Goal: Task Accomplishment & Management: Manage account settings

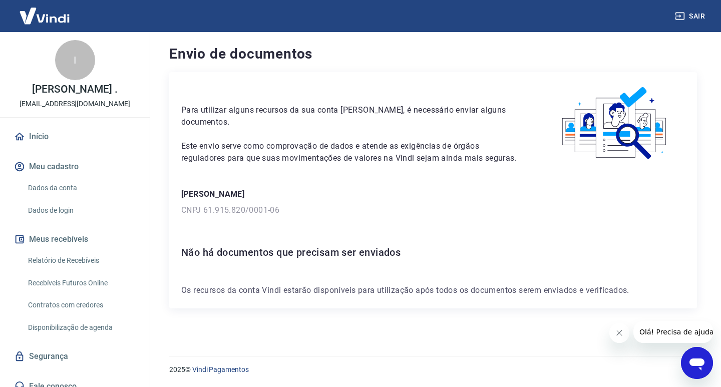
click at [80, 270] on link "Relatório de Recebíveis" at bounding box center [81, 260] width 114 height 21
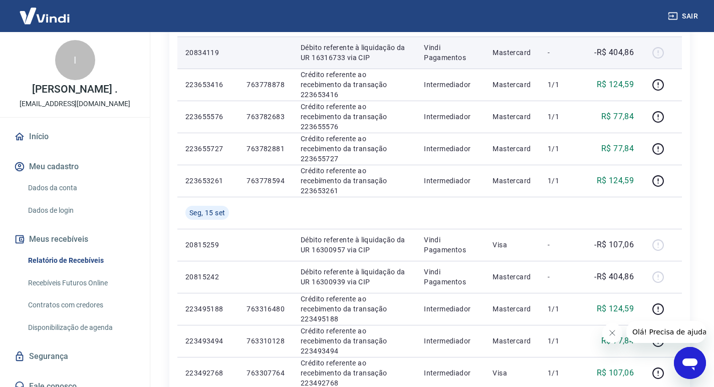
scroll to position [100, 0]
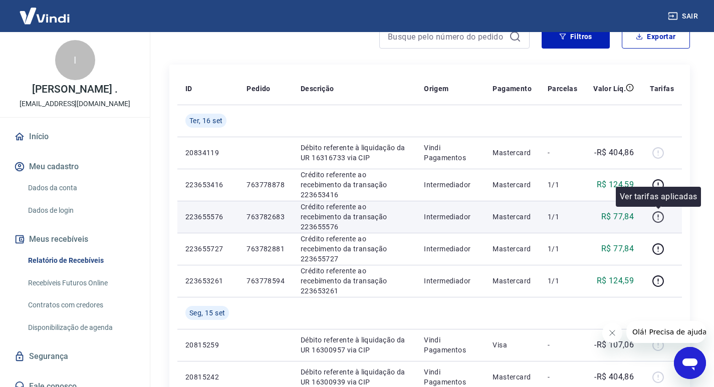
click at [655, 216] on icon "button" at bounding box center [658, 217] width 13 height 13
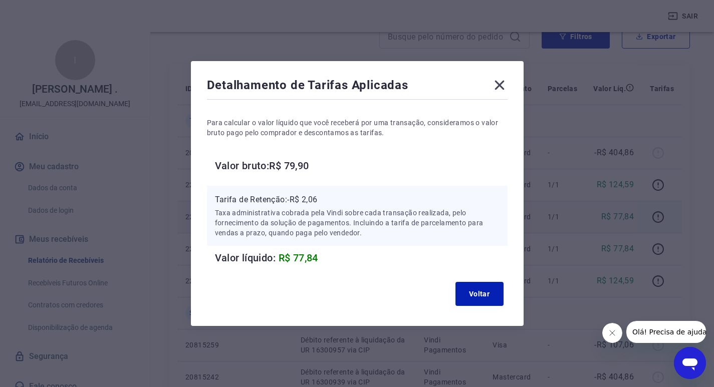
click at [503, 87] on icon at bounding box center [499, 85] width 16 height 16
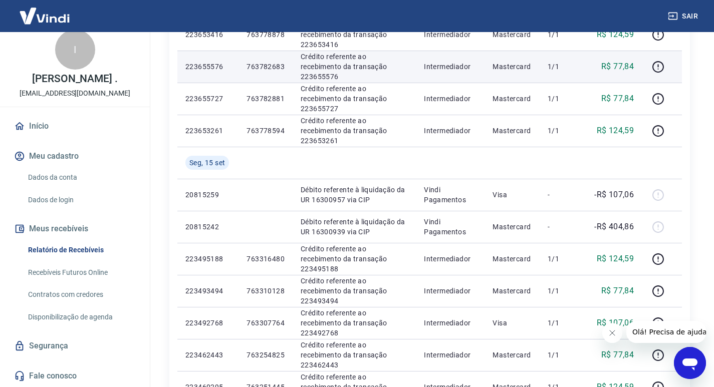
scroll to position [0, 0]
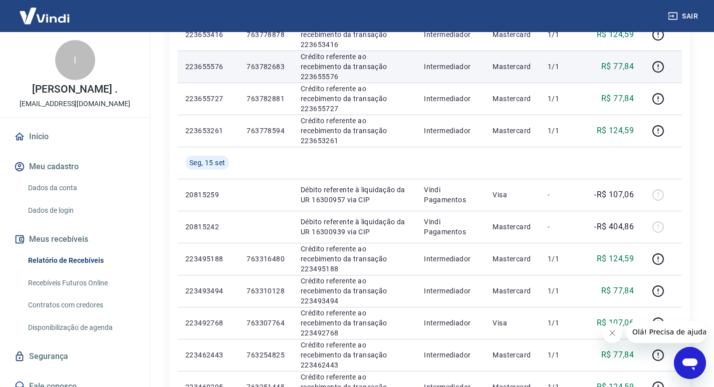
click at [91, 294] on link "Recebíveis Futuros Online" at bounding box center [81, 283] width 114 height 21
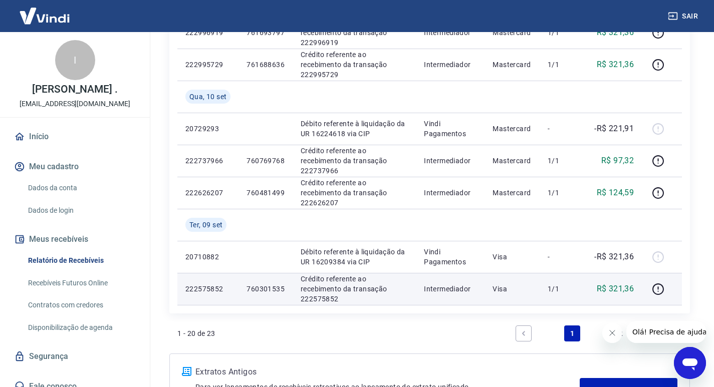
scroll to position [784, 0]
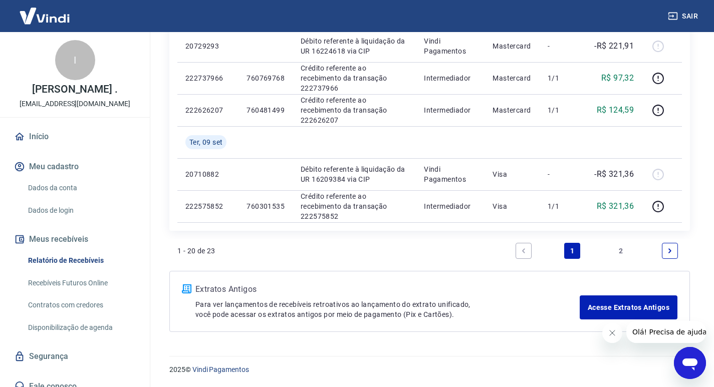
click at [616, 245] on link "2" at bounding box center [621, 251] width 16 height 16
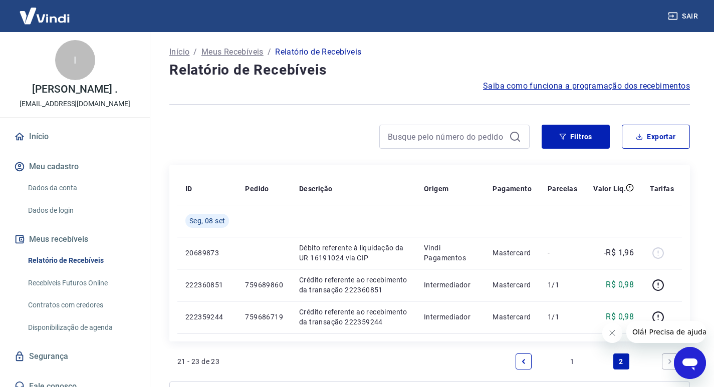
scroll to position [21, 0]
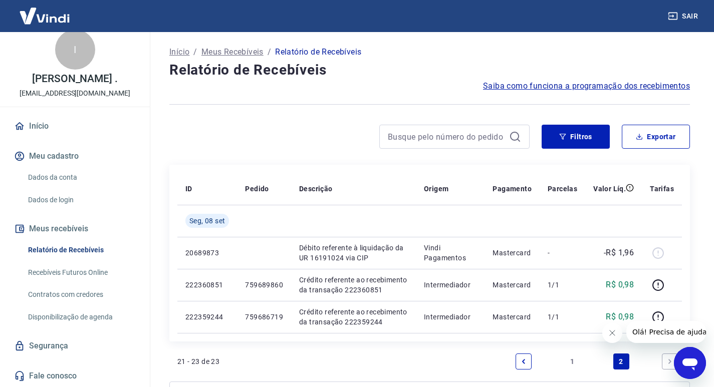
click at [99, 311] on link "Disponibilização de agenda" at bounding box center [81, 317] width 114 height 21
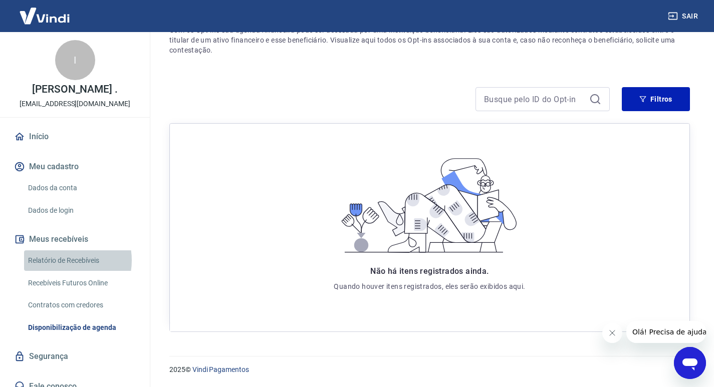
click at [63, 271] on link "Relatório de Recebíveis" at bounding box center [81, 260] width 114 height 21
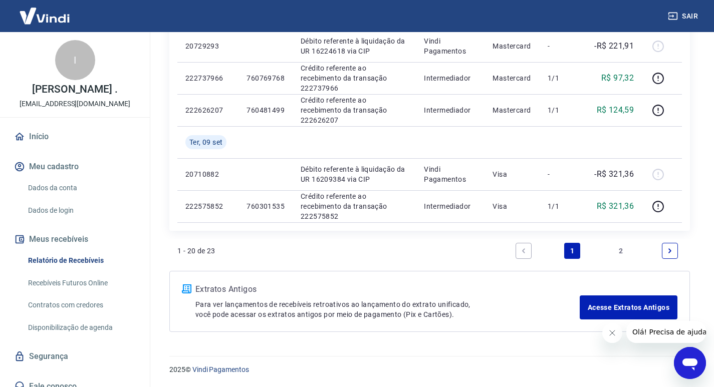
scroll to position [734, 0]
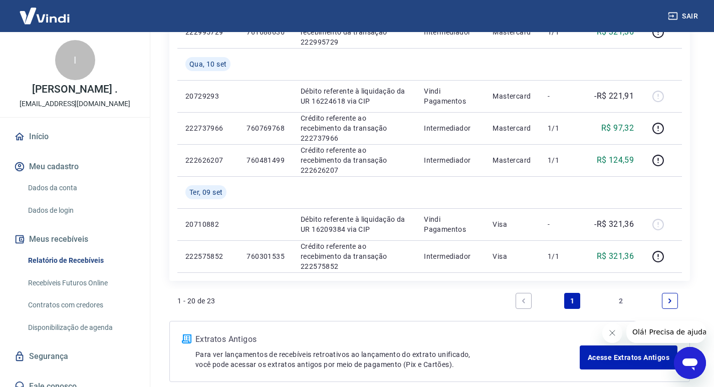
click at [77, 250] on button "Meus recebíveis" at bounding box center [75, 239] width 126 height 22
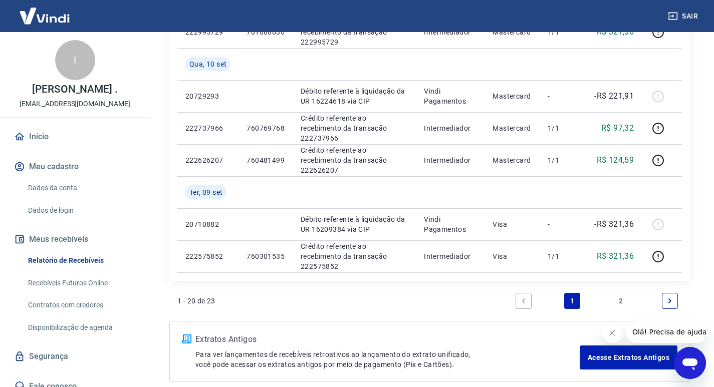
click at [93, 313] on link "Contratos com credores" at bounding box center [81, 305] width 114 height 21
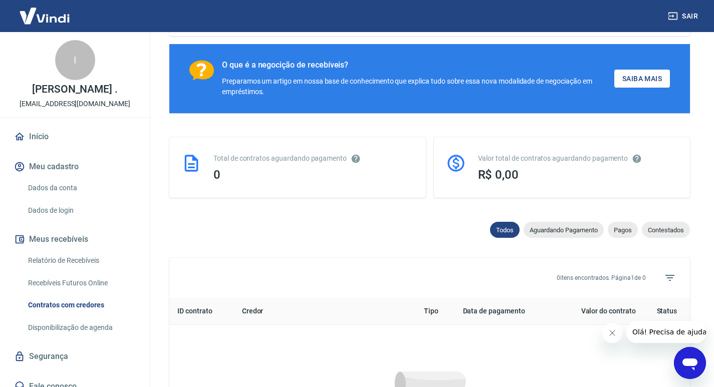
scroll to position [424, 0]
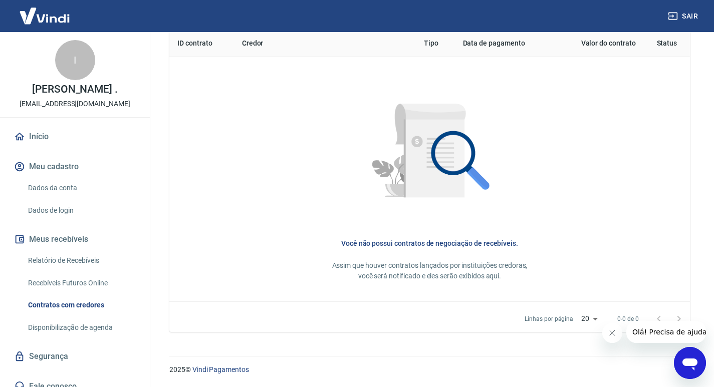
click at [86, 291] on link "Recebíveis Futuros Online" at bounding box center [81, 283] width 114 height 21
click at [59, 286] on link "Recebíveis Futuros Online" at bounding box center [81, 283] width 114 height 21
